Goal: Find specific page/section: Find specific page/section

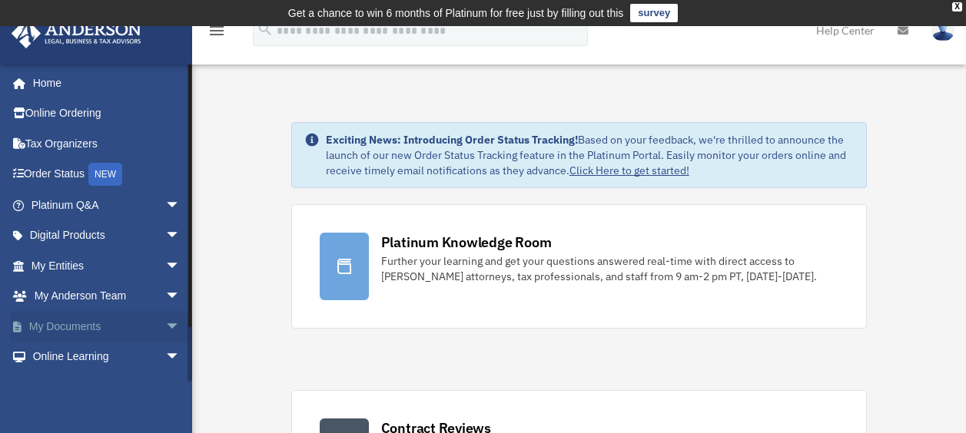
click at [84, 326] on link "My Documents arrow_drop_down" at bounding box center [107, 326] width 193 height 31
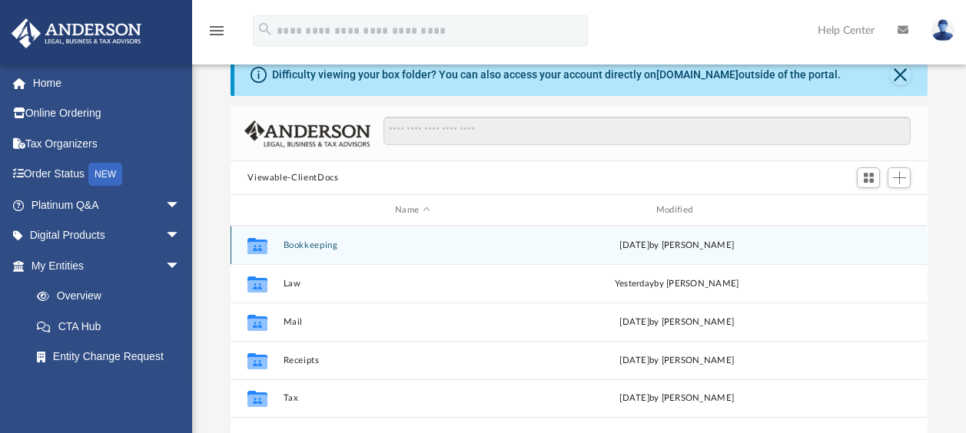
scroll to position [77, 0]
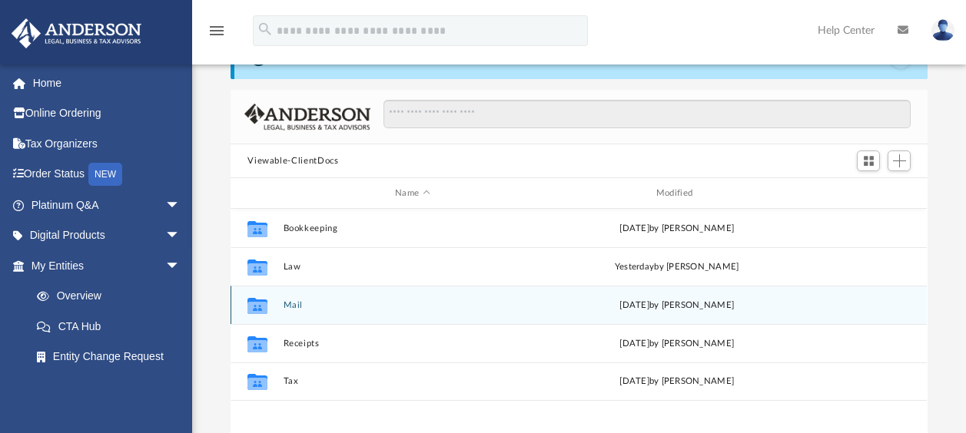
click at [253, 304] on icon "grid" at bounding box center [257, 307] width 20 height 12
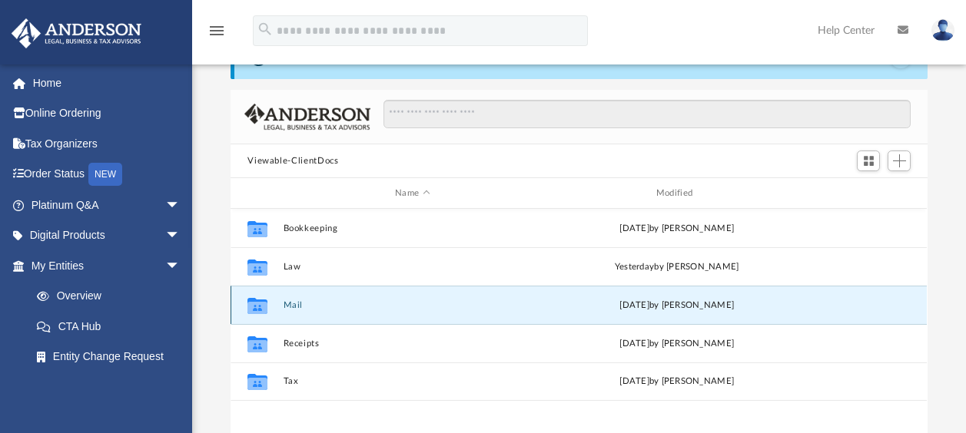
click at [290, 306] on button "Mail" at bounding box center [412, 305] width 258 height 10
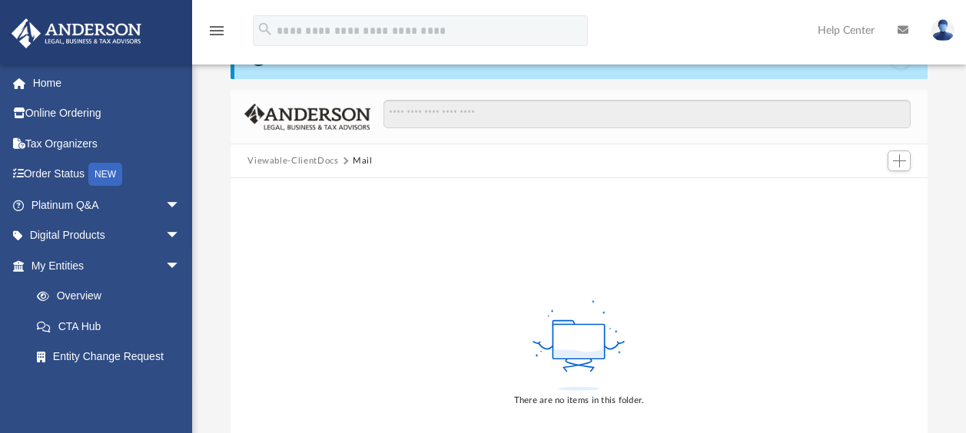
click at [309, 159] on button "Viewable-ClientDocs" at bounding box center [292, 161] width 91 height 14
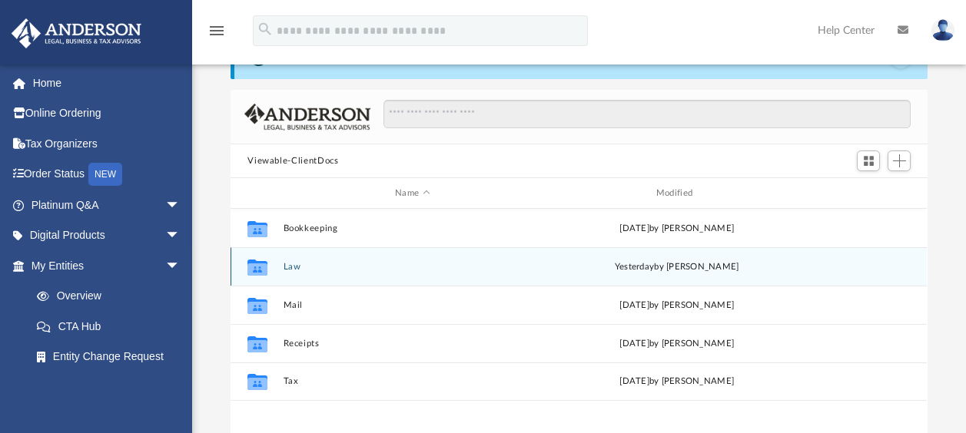
scroll to position [337, 684]
click at [290, 263] on button "Law" at bounding box center [412, 267] width 258 height 10
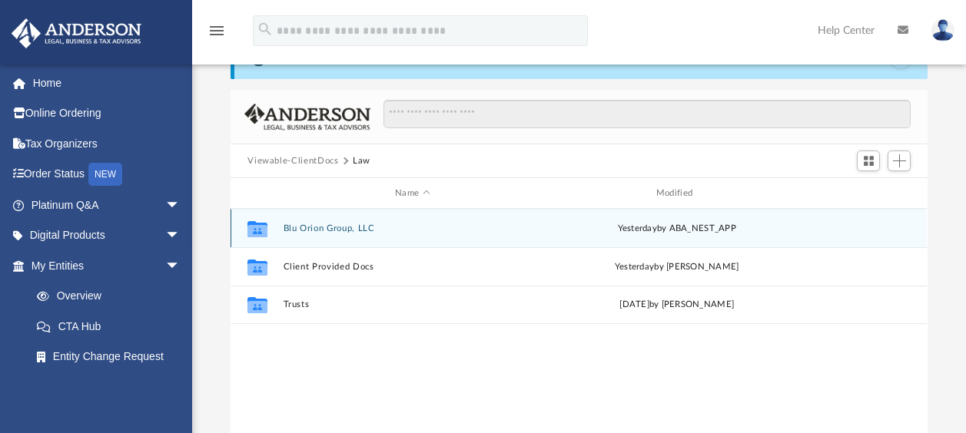
click at [332, 227] on button "Blu Orion Group, LLC" at bounding box center [412, 229] width 258 height 10
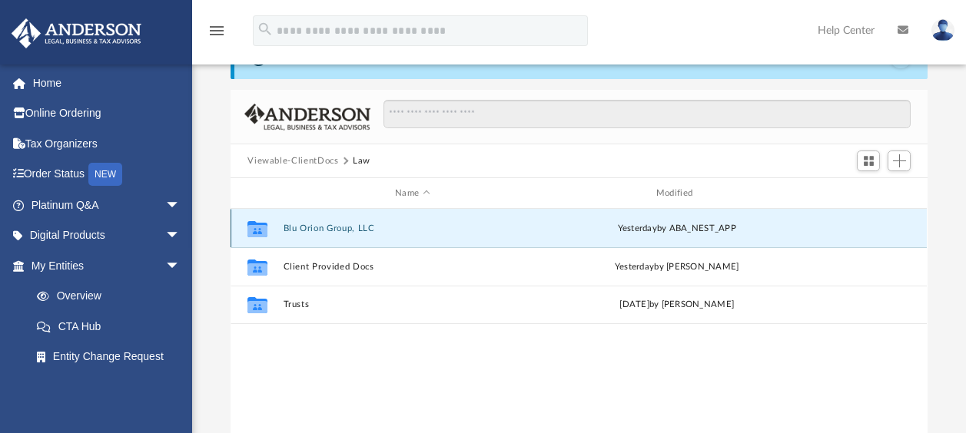
click at [332, 227] on button "Blu Orion Group, LLC" at bounding box center [412, 229] width 258 height 10
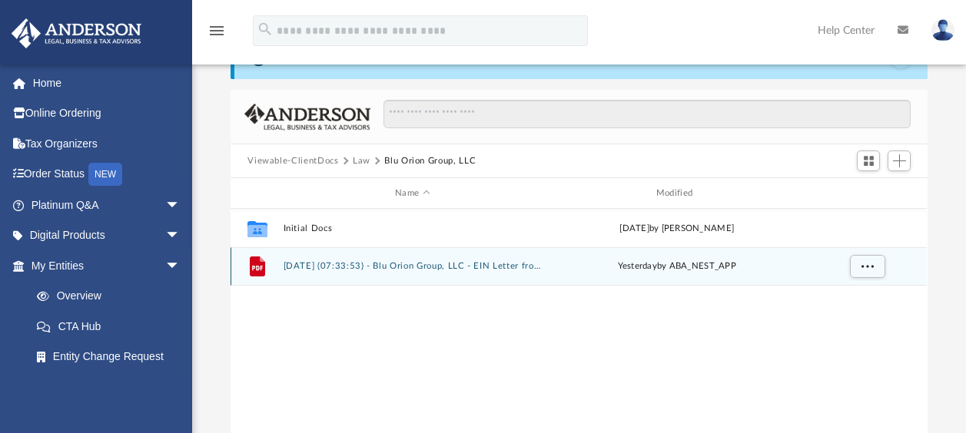
click at [309, 264] on button "[DATE] (07:33:53) - Blu Orion Group, LLC - EIN Letter from IRS.pdf" at bounding box center [412, 266] width 258 height 10
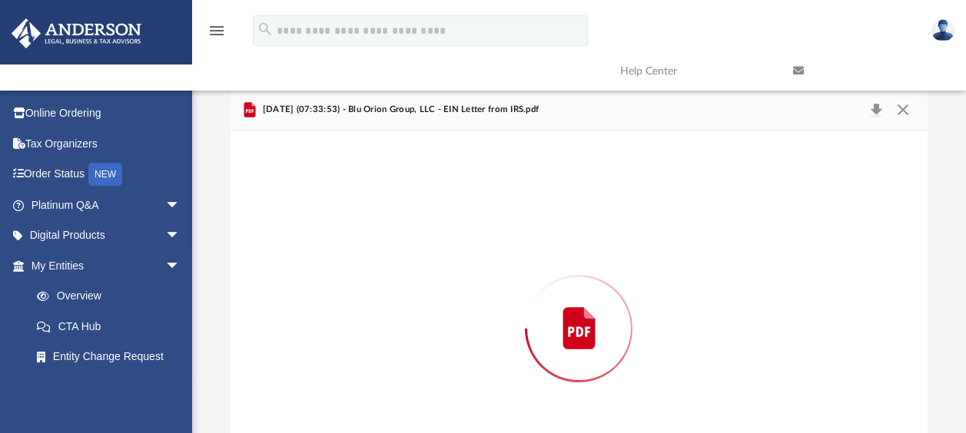
scroll to position [167, 0]
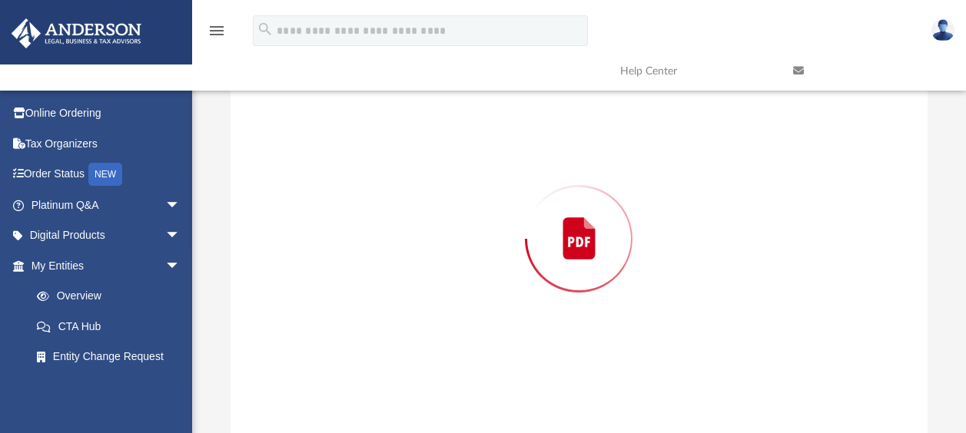
click at [309, 264] on div "Preview" at bounding box center [578, 239] width 696 height 396
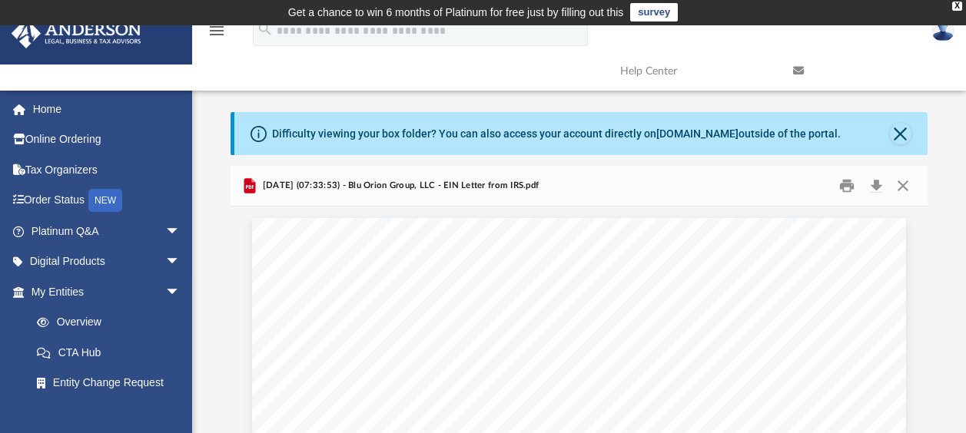
scroll to position [0, 0]
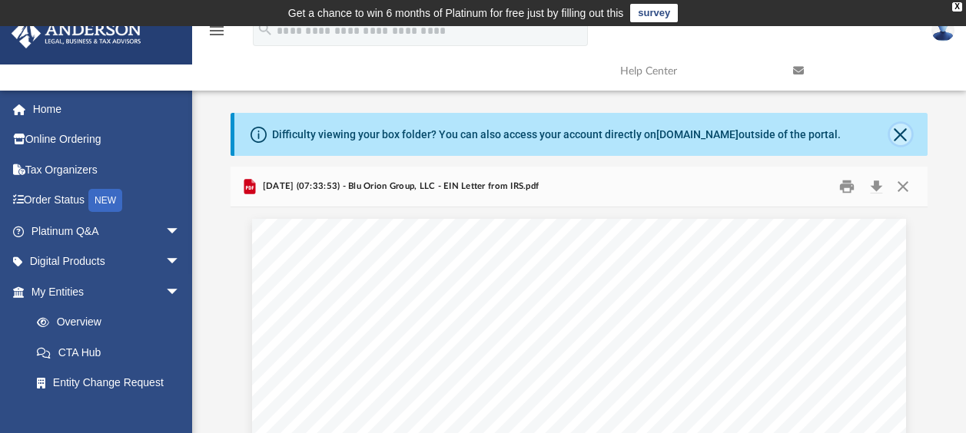
click at [898, 131] on button "Close" at bounding box center [901, 135] width 22 height 22
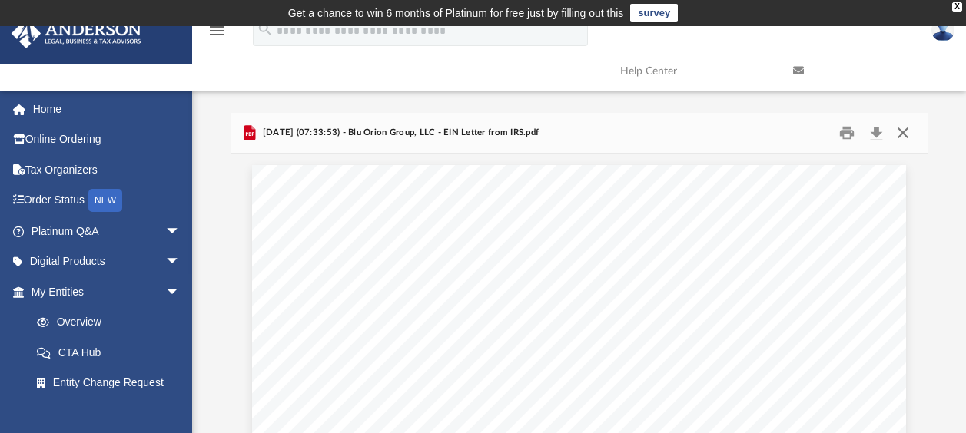
click at [903, 130] on button "Close" at bounding box center [903, 133] width 28 height 24
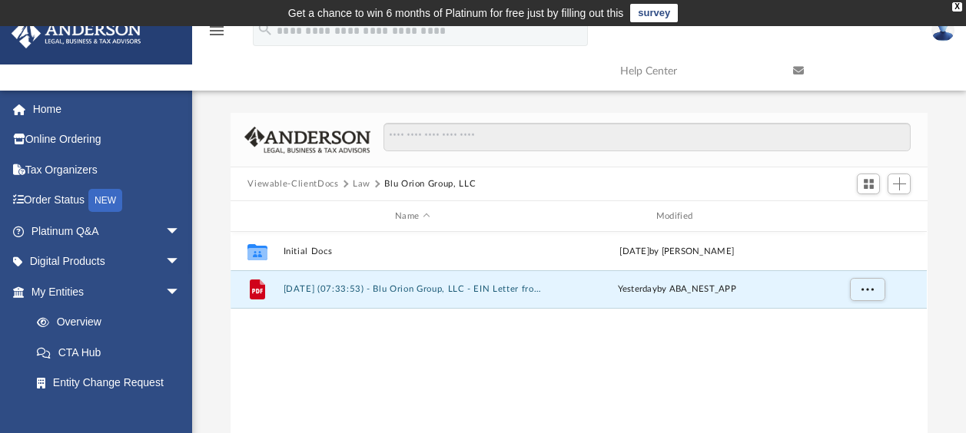
click at [357, 181] on button "Law" at bounding box center [362, 184] width 18 height 14
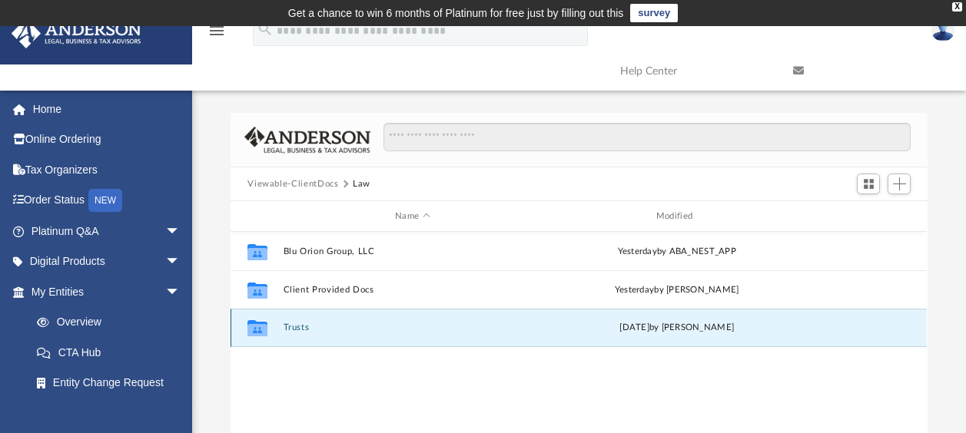
click at [298, 326] on button "Trusts" at bounding box center [412, 328] width 258 height 10
click at [297, 327] on button "Trusts" at bounding box center [412, 328] width 258 height 10
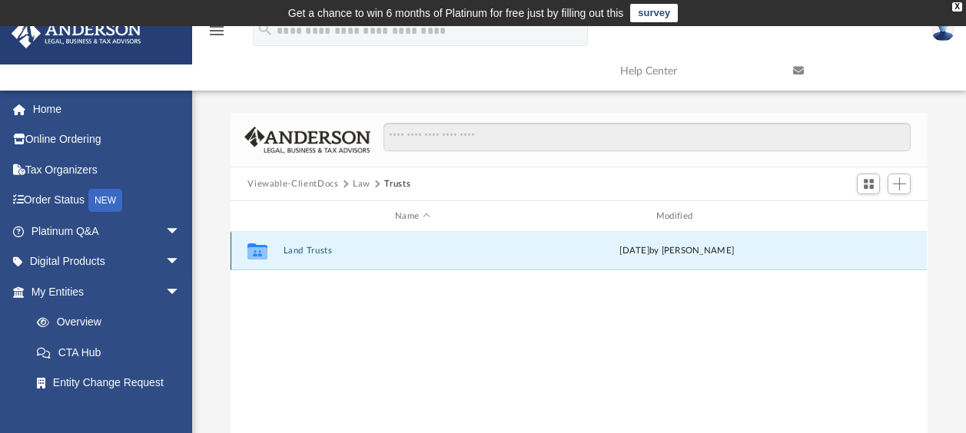
click at [307, 254] on button "Land Trusts" at bounding box center [412, 251] width 258 height 10
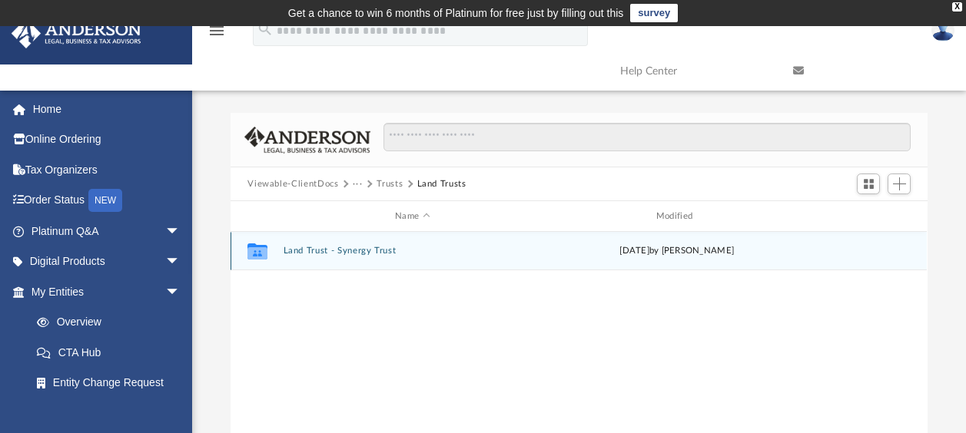
click at [309, 254] on button "Land Trust - Synergy Trust" at bounding box center [412, 251] width 258 height 10
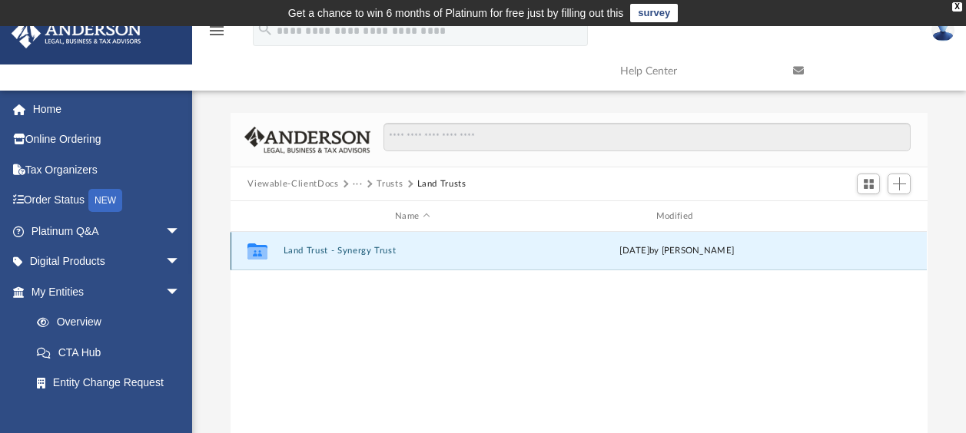
click at [309, 254] on button "Land Trust - Synergy Trust" at bounding box center [412, 251] width 258 height 10
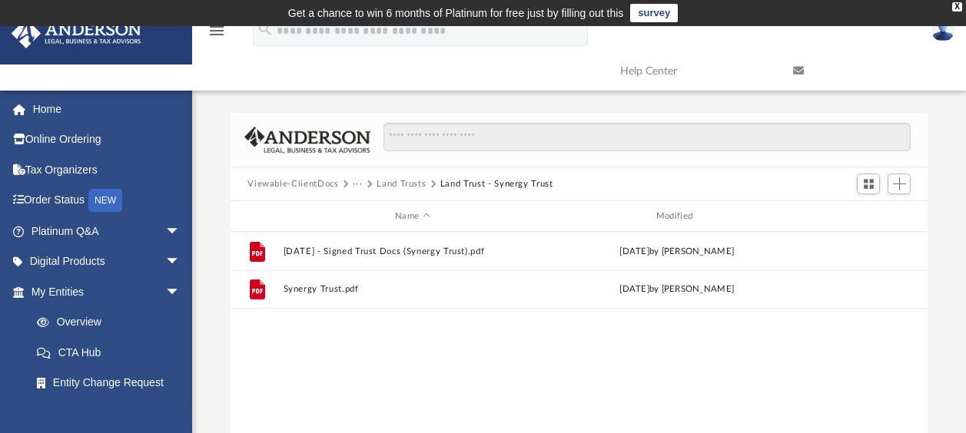
click at [406, 185] on button "Land Trusts" at bounding box center [400, 184] width 49 height 14
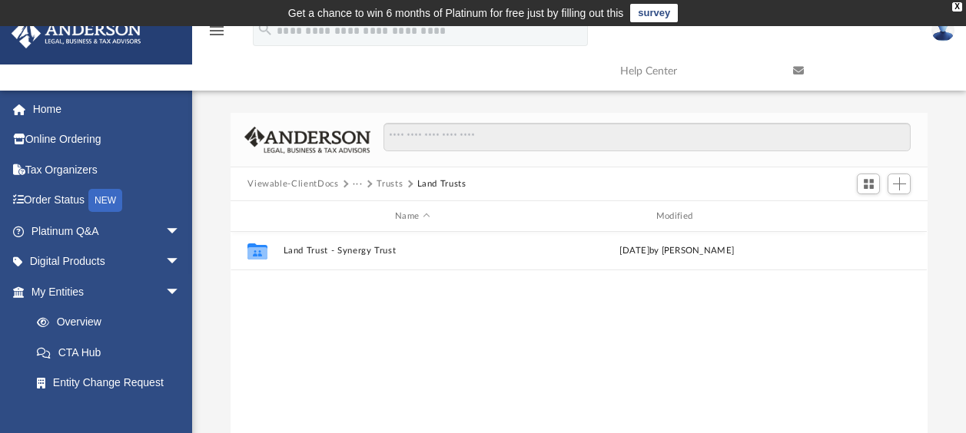
click at [382, 185] on button "Trusts" at bounding box center [389, 184] width 26 height 14
click at [361, 184] on button "Law" at bounding box center [362, 184] width 18 height 14
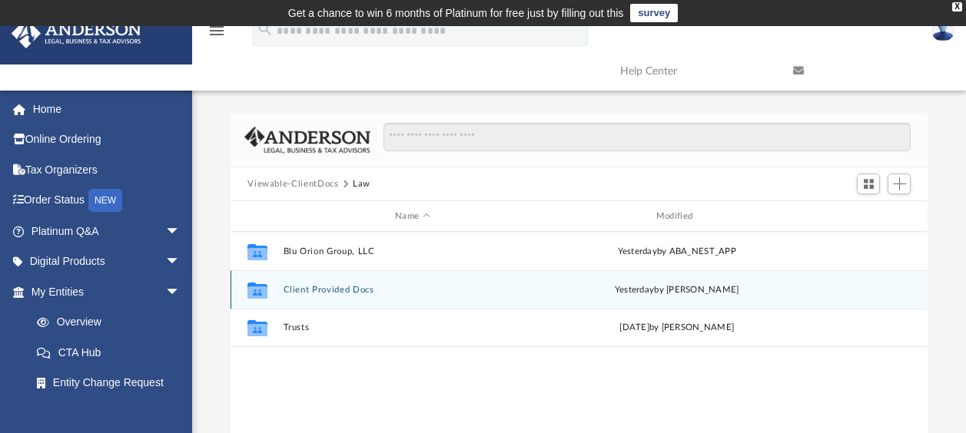
click at [320, 293] on button "Client Provided Docs" at bounding box center [412, 290] width 258 height 10
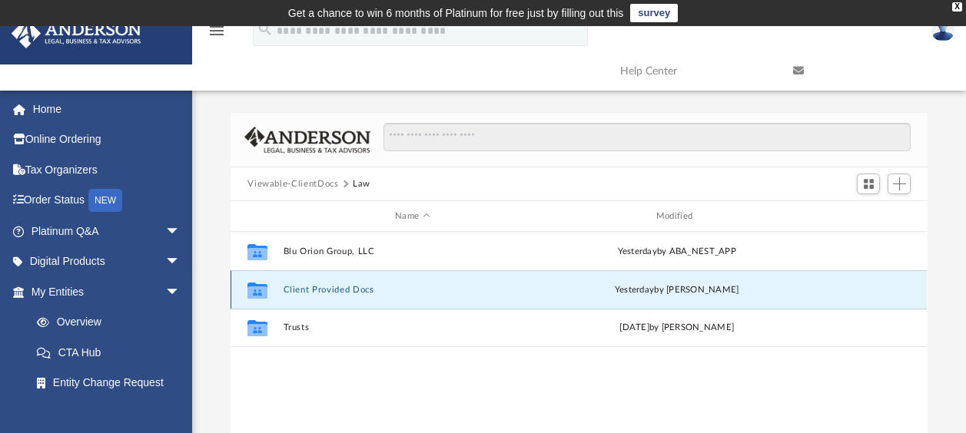
click at [320, 293] on button "Client Provided Docs" at bounding box center [412, 290] width 258 height 10
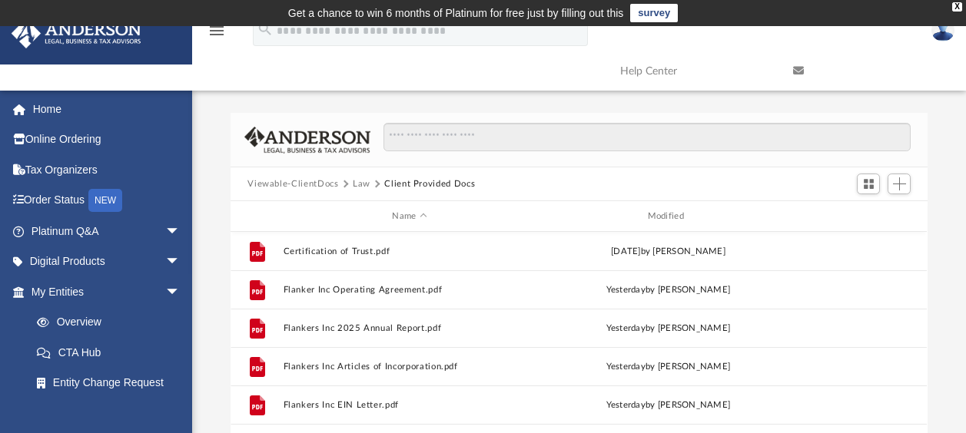
click at [296, 185] on button "Viewable-ClientDocs" at bounding box center [292, 184] width 91 height 14
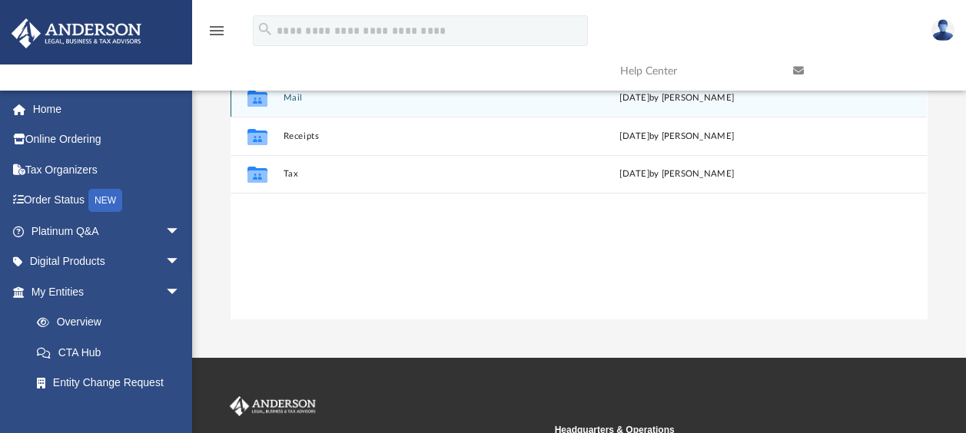
scroll to position [154, 0]
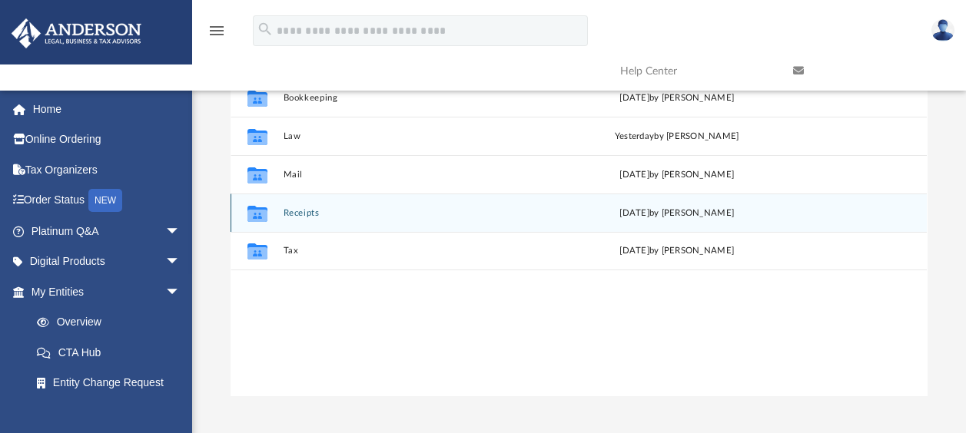
click at [298, 214] on button "Receipts" at bounding box center [412, 213] width 258 height 10
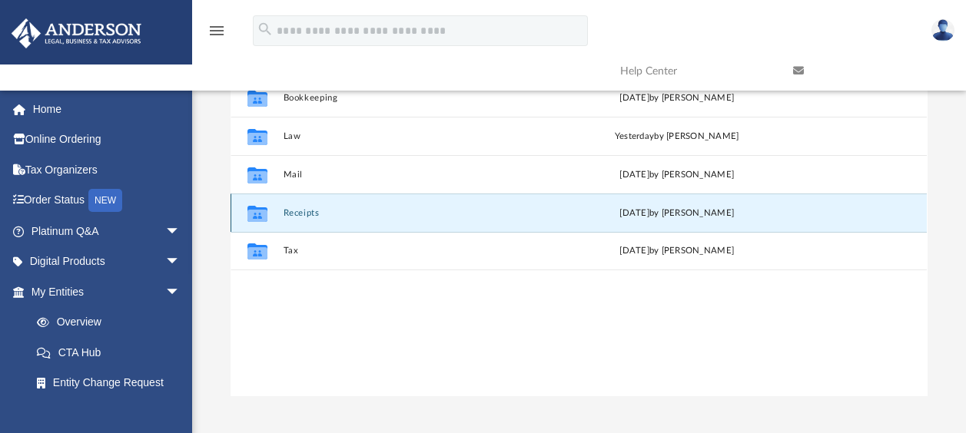
click at [298, 214] on button "Receipts" at bounding box center [412, 213] width 258 height 10
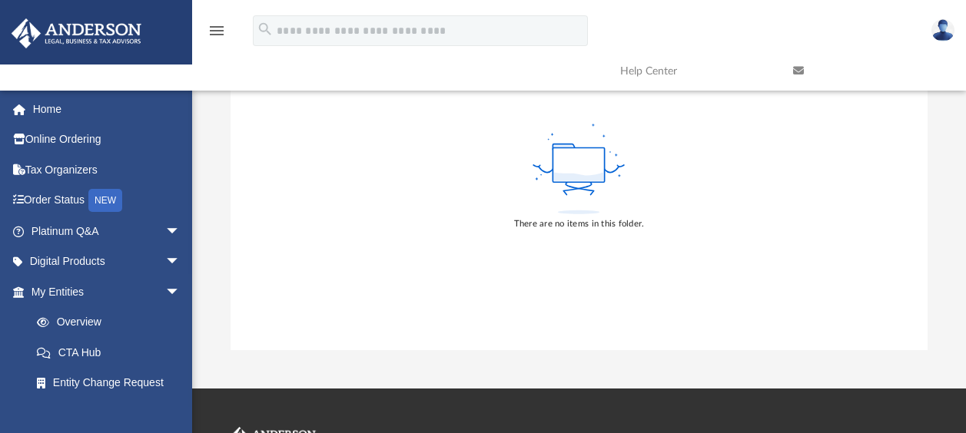
scroll to position [0, 0]
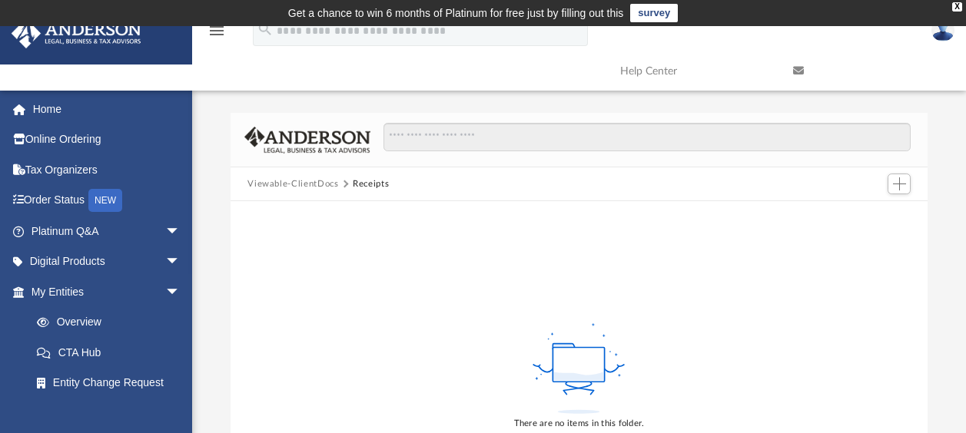
click at [316, 183] on button "Viewable-ClientDocs" at bounding box center [292, 184] width 91 height 14
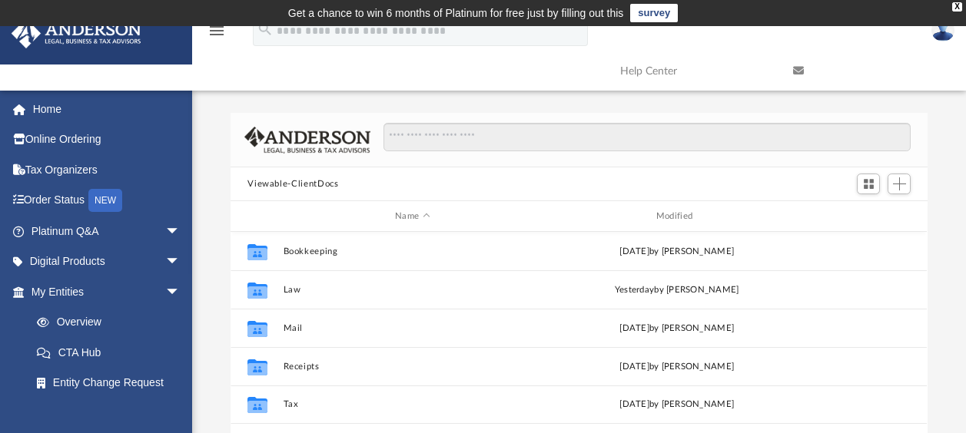
click at [953, 2] on td "Get a chance to win 6 months of Platinum for free just by filling out this surv…" at bounding box center [483, 13] width 966 height 26
click at [956, 4] on div "X" at bounding box center [957, 6] width 10 height 9
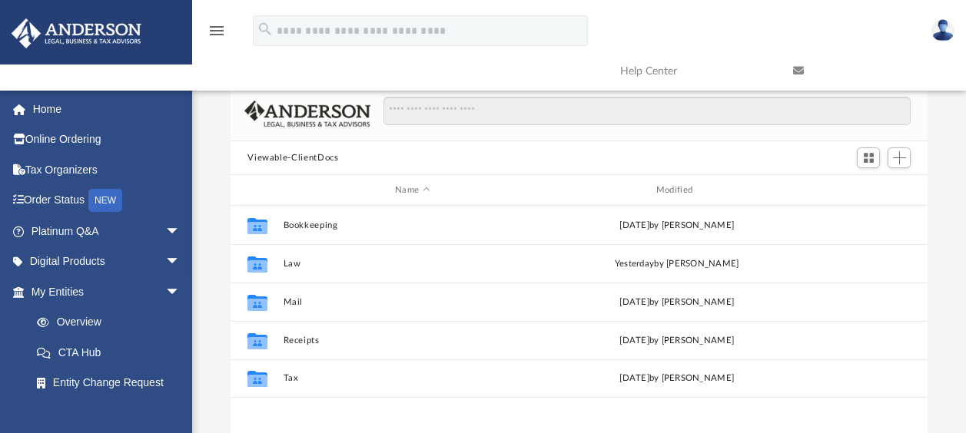
click at [946, 35] on img at bounding box center [942, 30] width 23 height 22
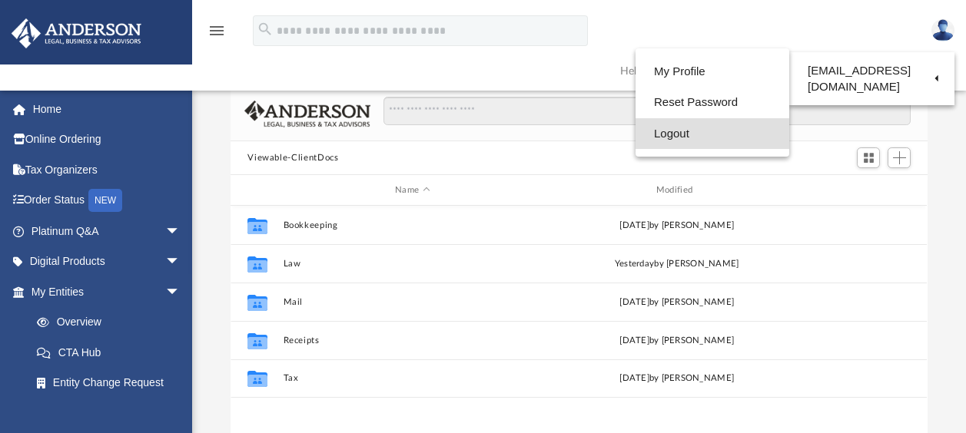
click at [672, 131] on link "Logout" at bounding box center [712, 133] width 154 height 31
